Goal: Go to known website: Go to known website

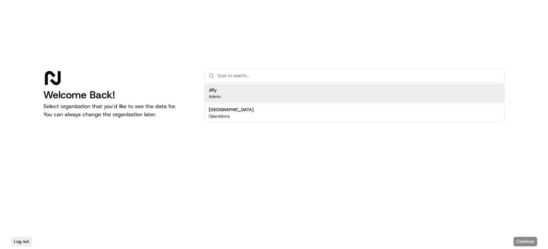
click at [233, 93] on div "Jiffy Admin" at bounding box center [354, 93] width 300 height 18
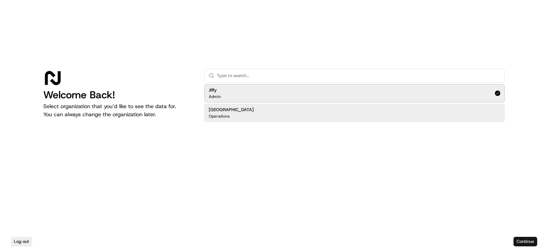
click at [521, 242] on button "Continue" at bounding box center [525, 241] width 24 height 9
